Goal: Navigation & Orientation: Understand site structure

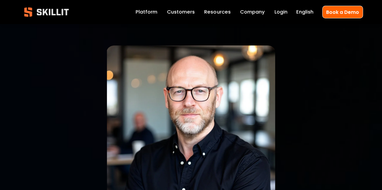
click at [51, 12] on img at bounding box center [46, 12] width 55 height 18
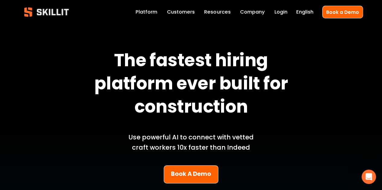
click at [138, 15] on link "Platform" at bounding box center [146, 12] width 22 height 8
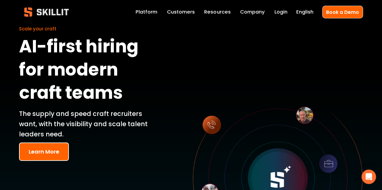
scroll to position [31, 0]
